Goal: Task Accomplishment & Management: Manage account settings

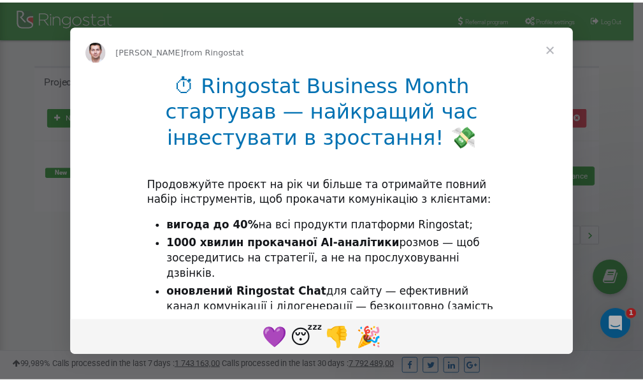
scroll to position [191, 0]
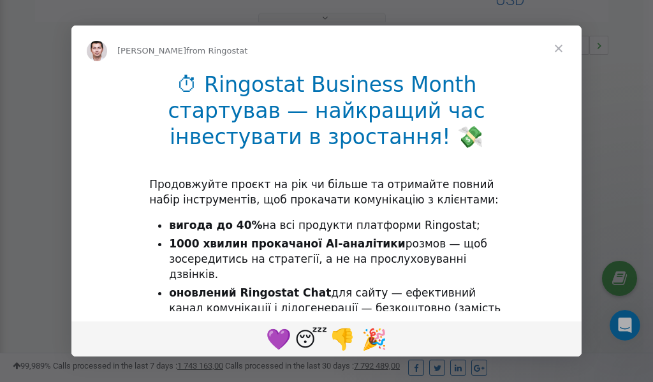
click at [560, 50] on span "Close" at bounding box center [558, 48] width 46 height 46
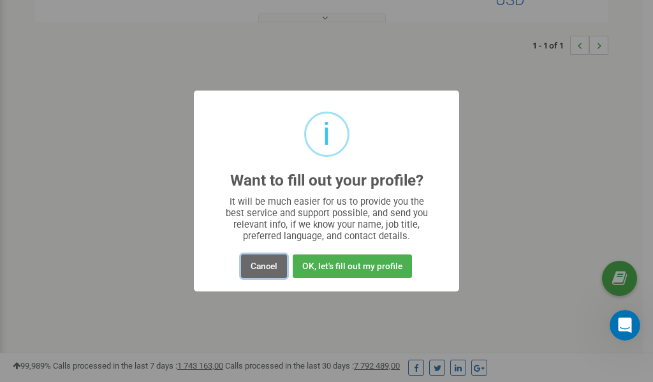
click at [258, 268] on button "Cancel" at bounding box center [264, 266] width 46 height 24
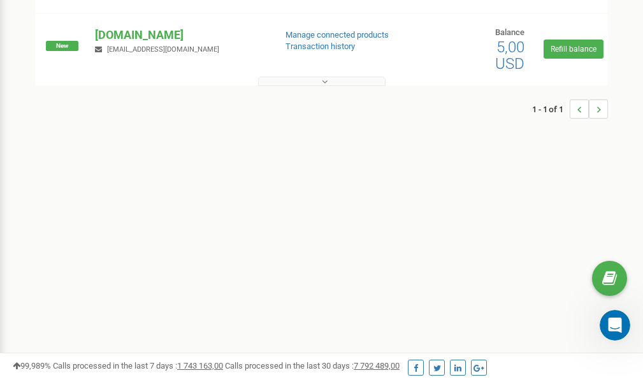
scroll to position [0, 0]
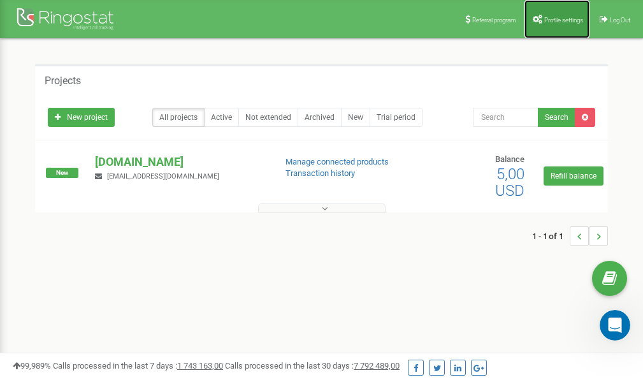
click at [553, 17] on span "Profile settings" at bounding box center [563, 20] width 39 height 7
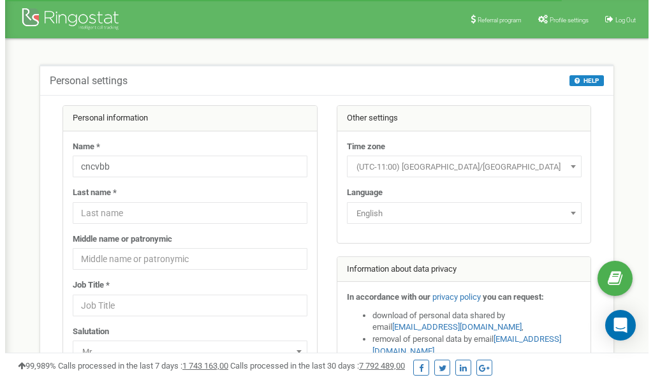
scroll to position [64, 0]
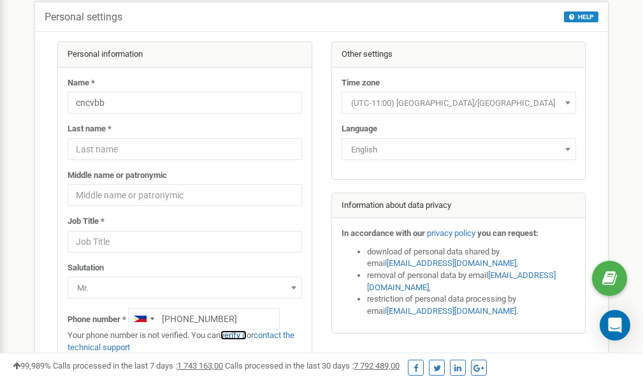
click at [238, 335] on link "verify it" at bounding box center [233, 335] width 26 height 10
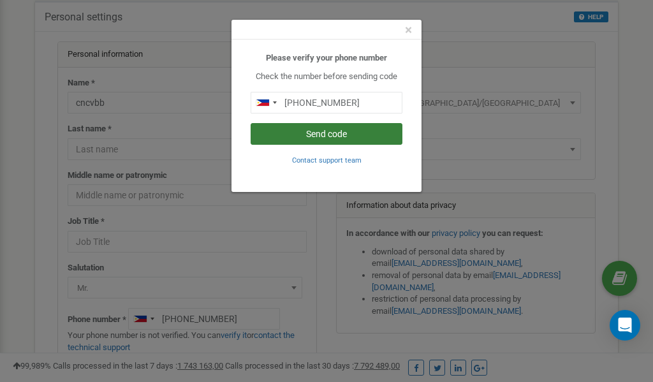
click at [331, 134] on button "Send code" at bounding box center [326, 134] width 152 height 22
